Goal: Transaction & Acquisition: Purchase product/service

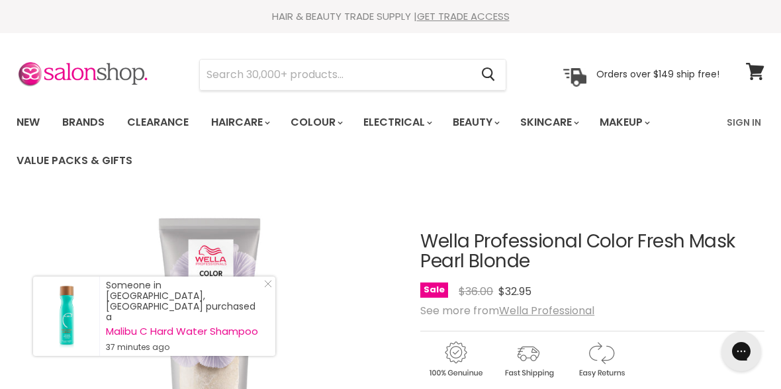
click at [509, 306] on u "Wella Professional" at bounding box center [546, 310] width 95 height 15
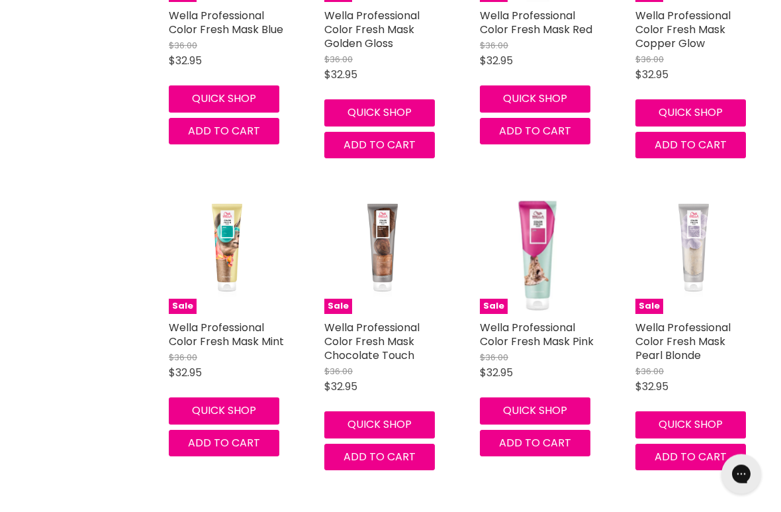
scroll to position [1439, 0]
click at [680, 262] on img "Main content" at bounding box center [693, 256] width 58 height 116
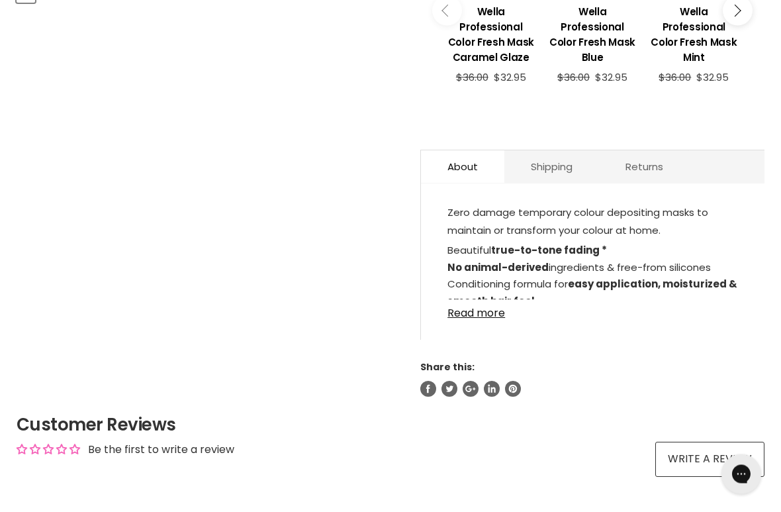
scroll to position [627, 0]
click at [484, 304] on link "Read more" at bounding box center [592, 309] width 291 height 20
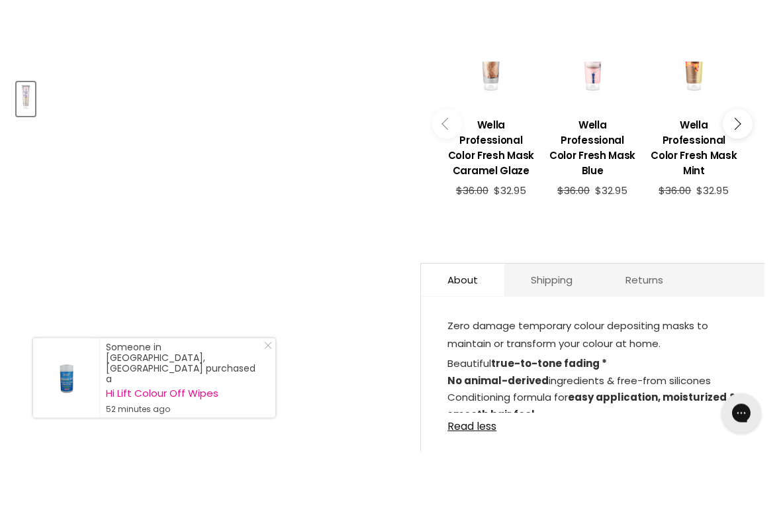
scroll to position [655, 0]
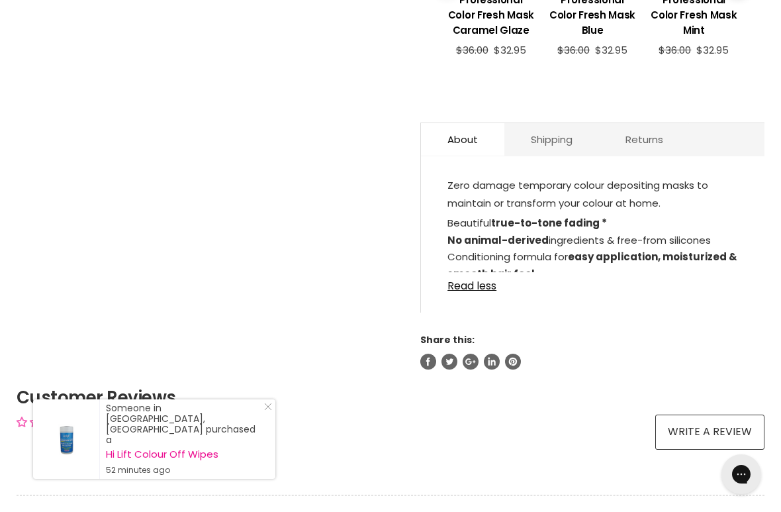
click at [463, 272] on link "Read less" at bounding box center [592, 282] width 291 height 20
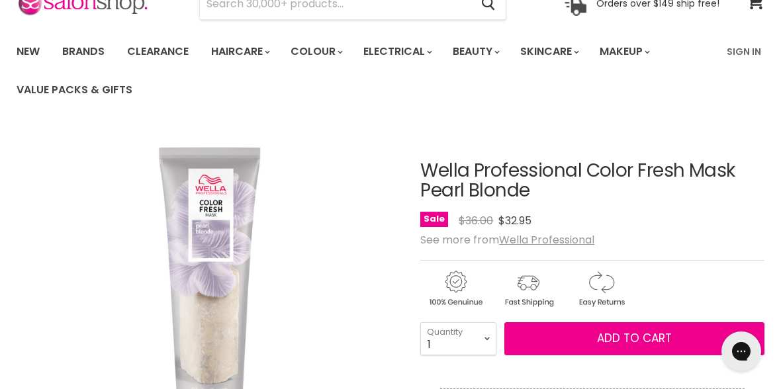
scroll to position [58, 0]
